Goal: Understand process/instructions

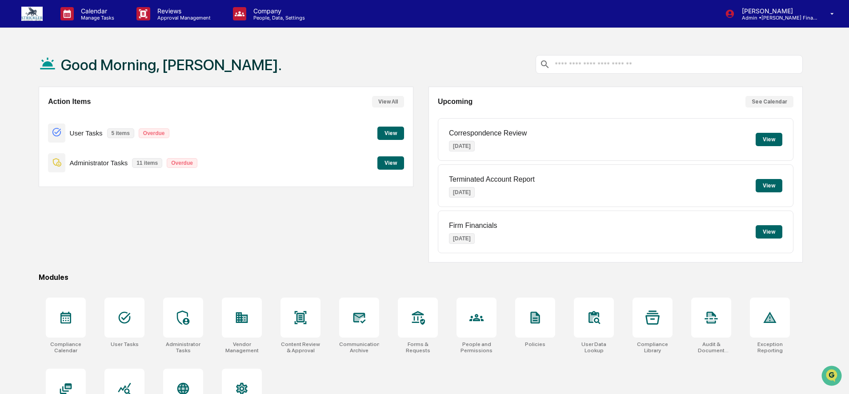
click at [387, 162] on button "View" at bounding box center [390, 162] width 27 height 13
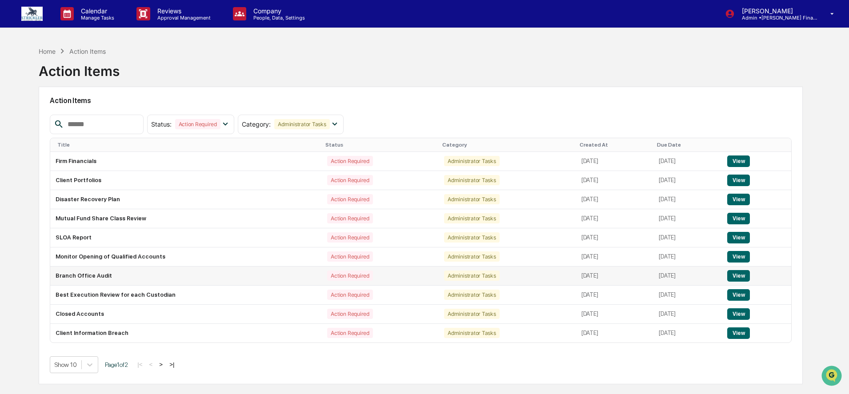
click at [735, 275] on button "View" at bounding box center [738, 276] width 23 height 12
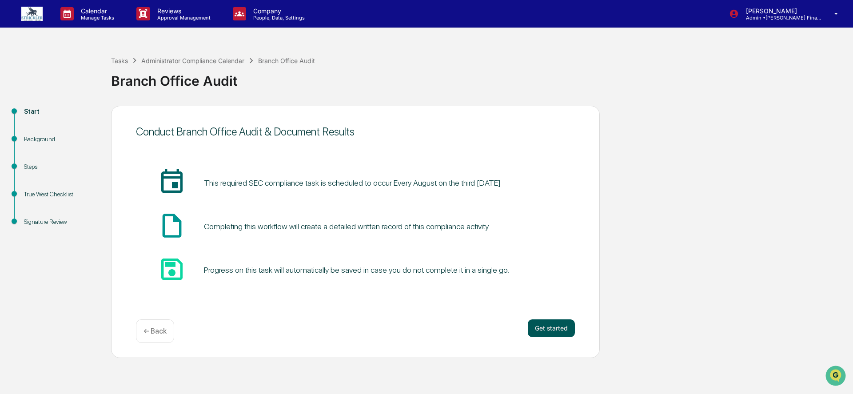
click at [548, 333] on button "Get started" at bounding box center [551, 329] width 47 height 18
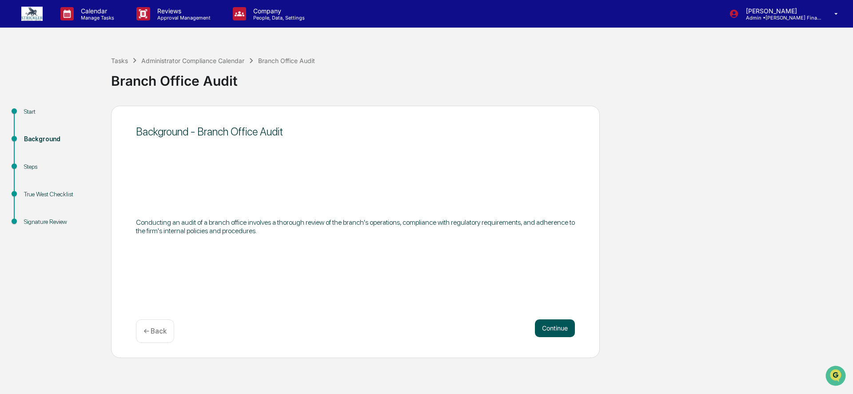
click at [563, 329] on button "Continue" at bounding box center [555, 329] width 40 height 18
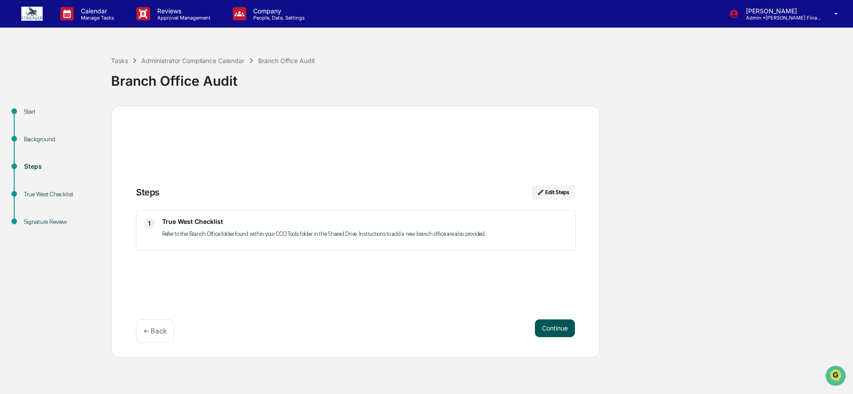
click at [550, 328] on button "Continue" at bounding box center [555, 329] width 40 height 18
